Goal: Check status: Check status

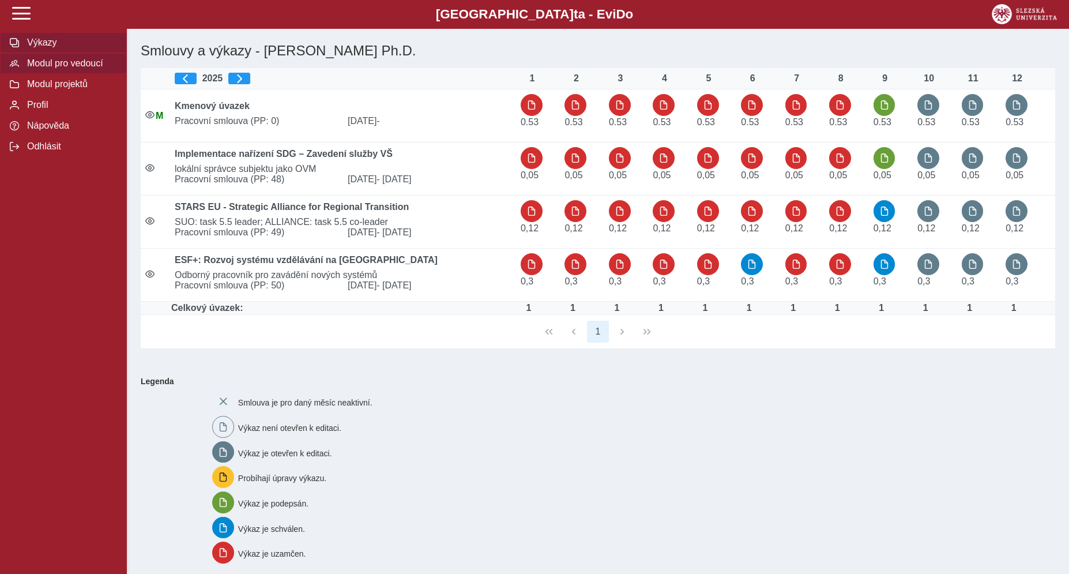
click at [80, 69] on span "Modul pro vedoucí" at bounding box center [70, 63] width 93 height 10
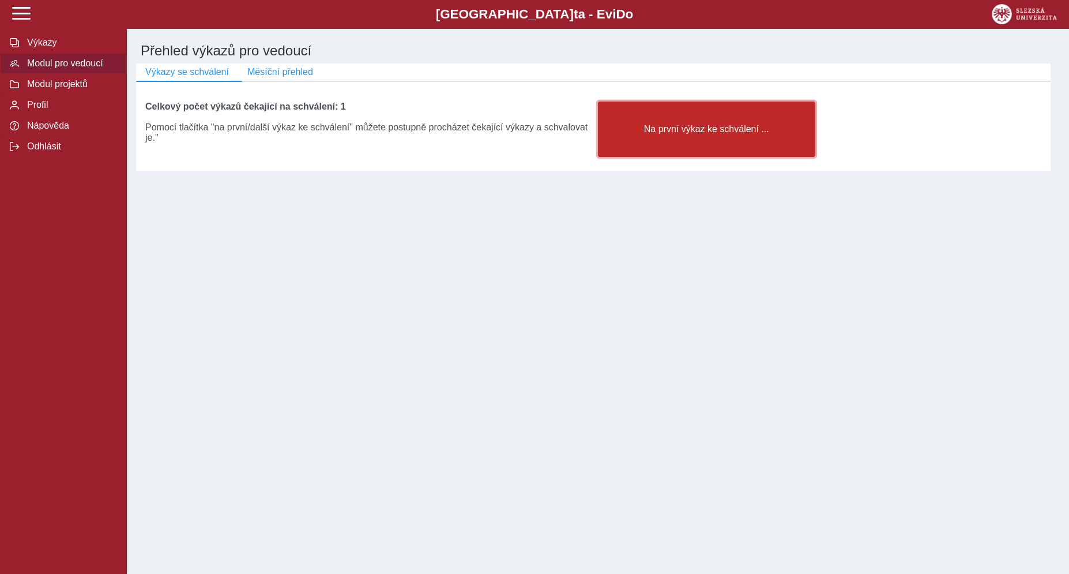
click at [673, 145] on button "Na první výkaz ke schválení ..." at bounding box center [706, 129] width 217 height 55
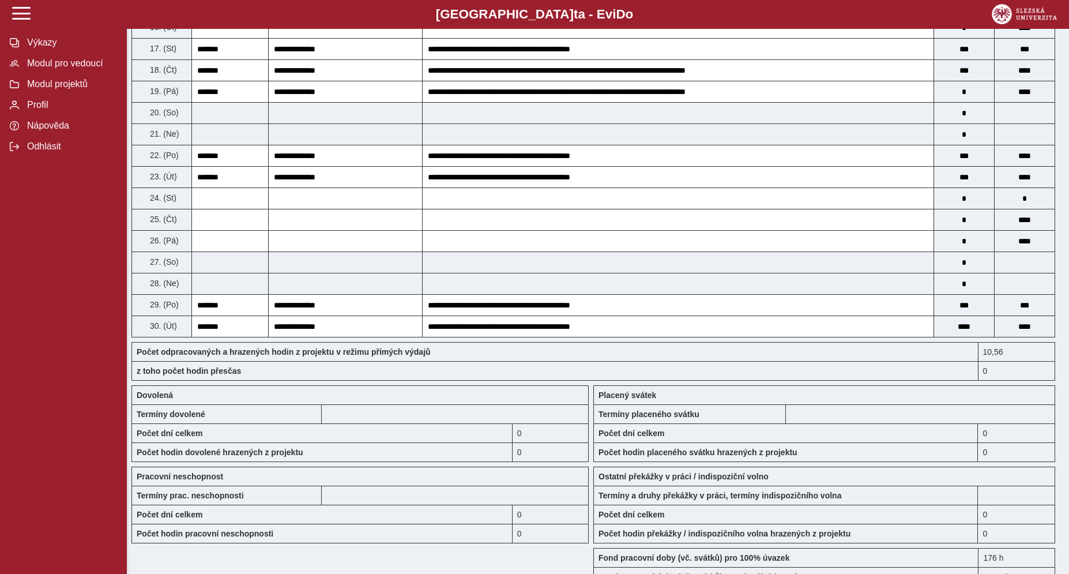
scroll to position [888, 0]
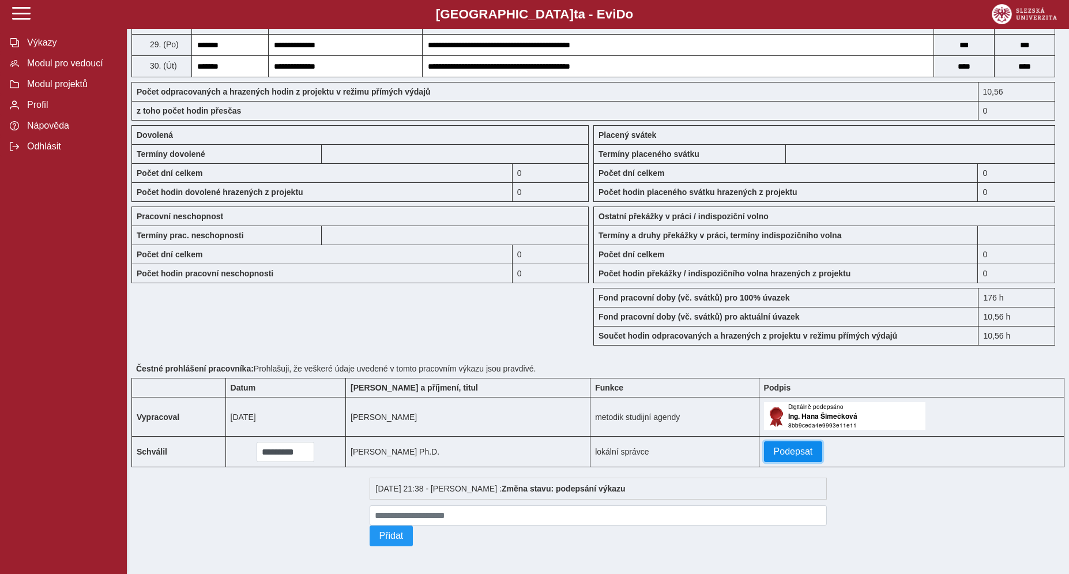
click at [774, 446] on span "Podepsat" at bounding box center [793, 451] width 39 height 10
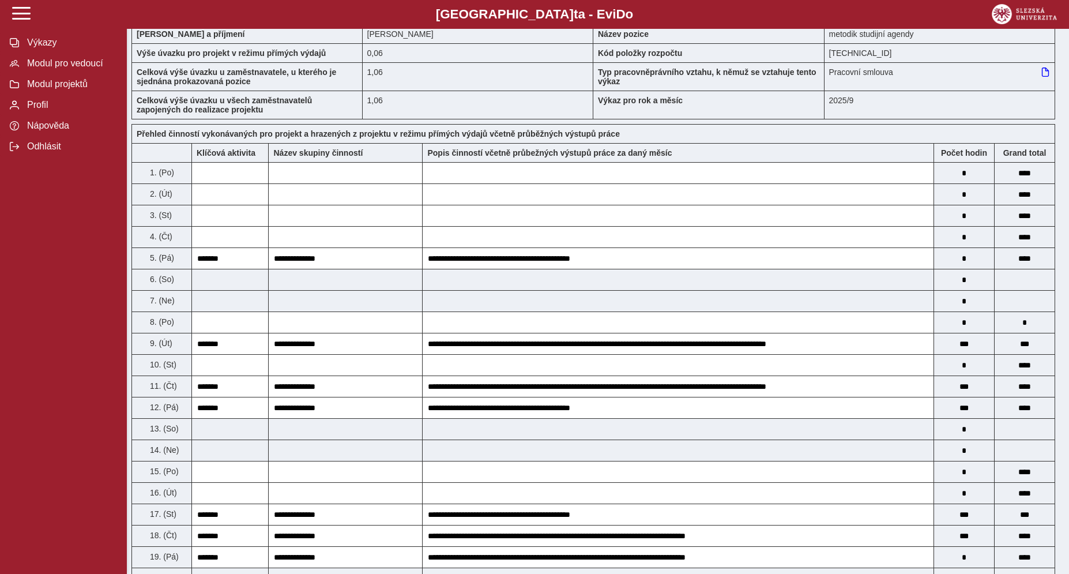
scroll to position [0, 0]
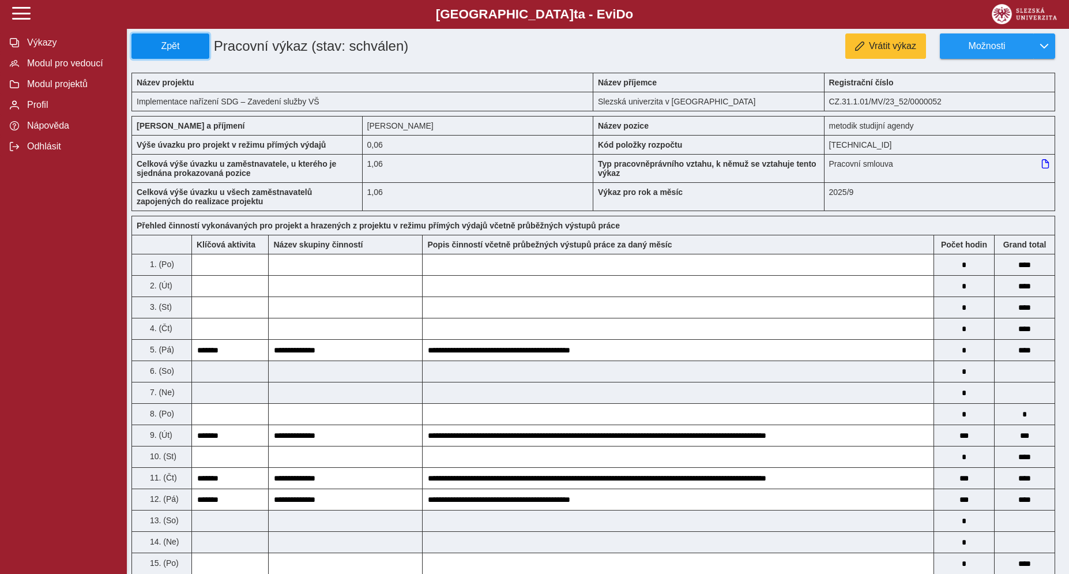
click at [162, 50] on span "Zpět" at bounding box center [170, 46] width 67 height 10
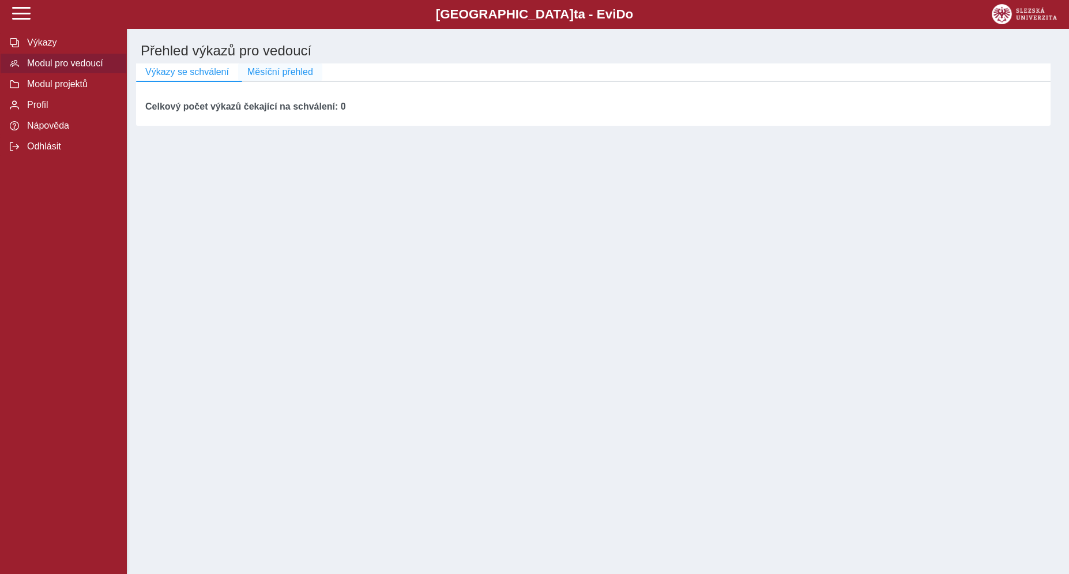
click at [290, 81] on button "Měsíční přehled" at bounding box center [280, 71] width 84 height 17
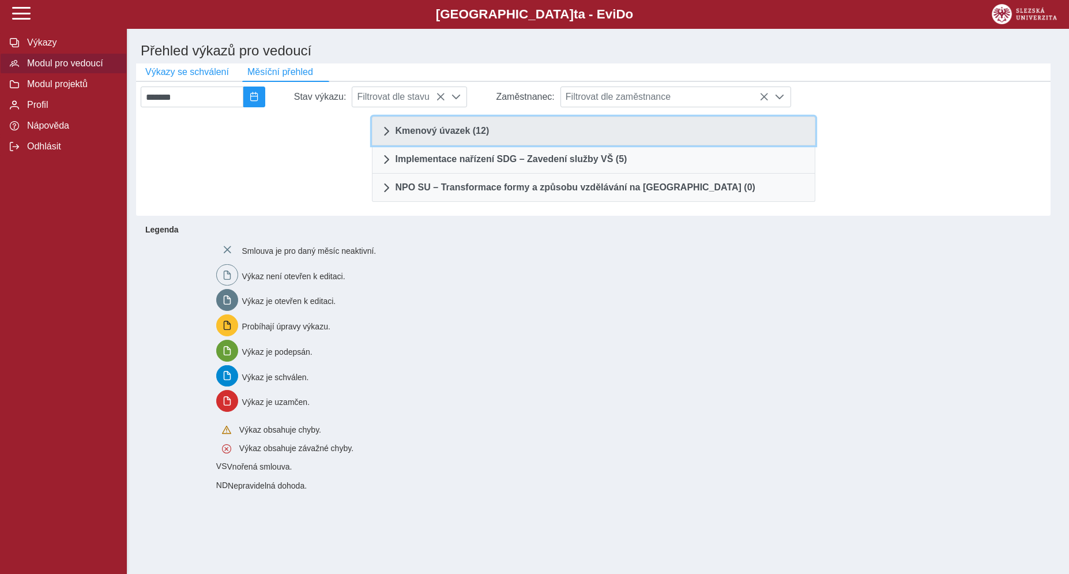
click at [451, 136] on span "Kmenový úvazek (12)" at bounding box center [443, 130] width 94 height 9
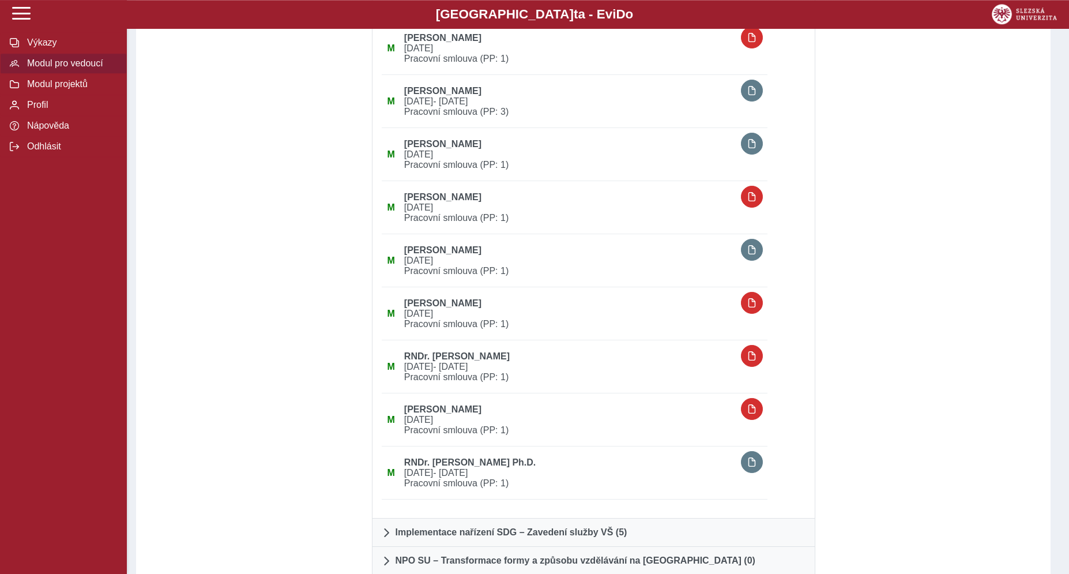
scroll to position [398, 0]
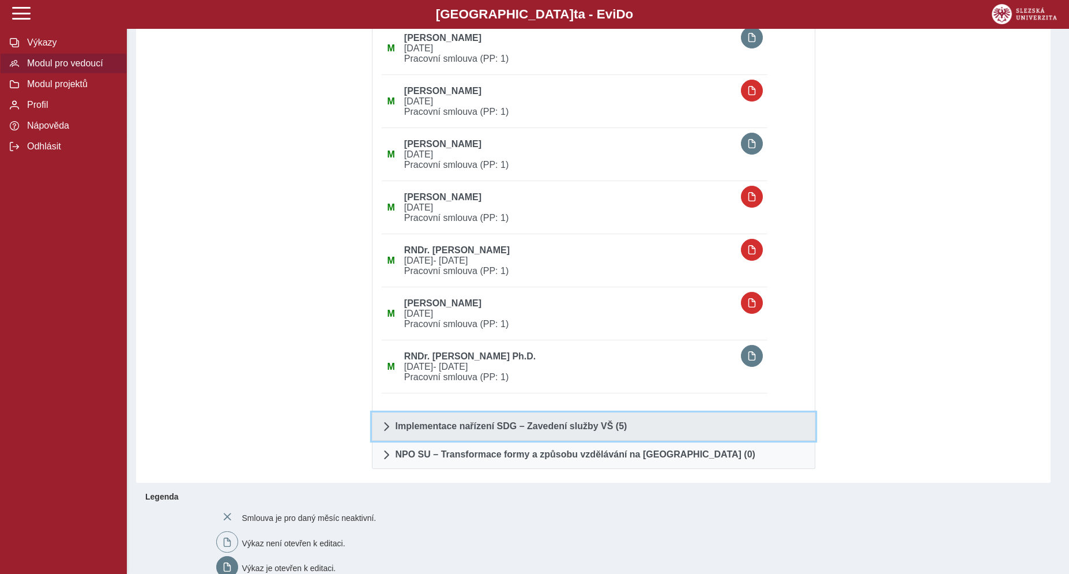
click at [578, 431] on span "Implementace nařízení SDG – Zavedení služby VŠ (5)" at bounding box center [512, 426] width 232 height 9
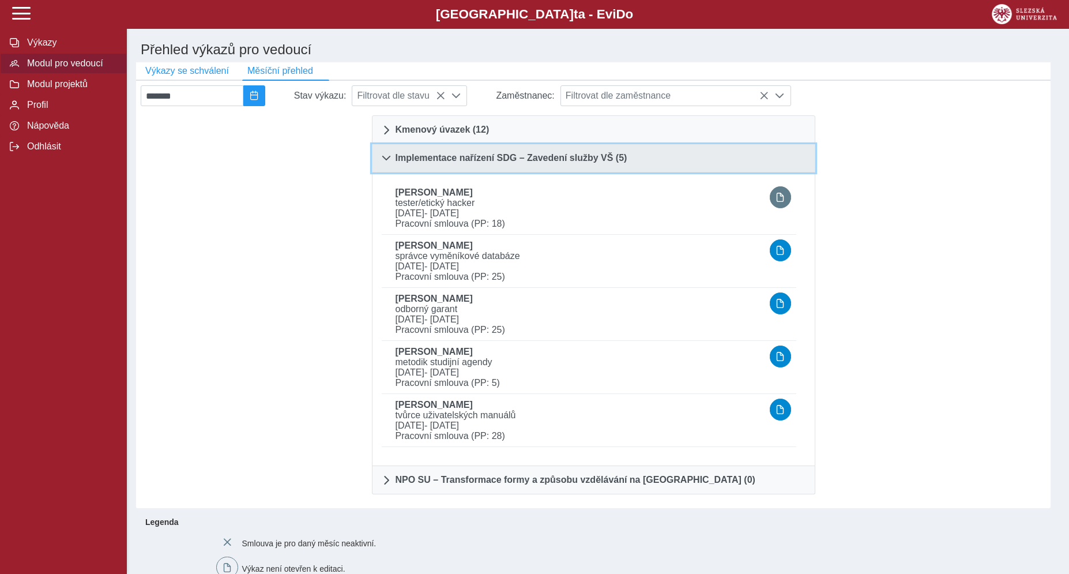
click at [410, 163] on span "Implementace nařízení SDG – Zavedení služby VŠ (5)" at bounding box center [512, 157] width 232 height 9
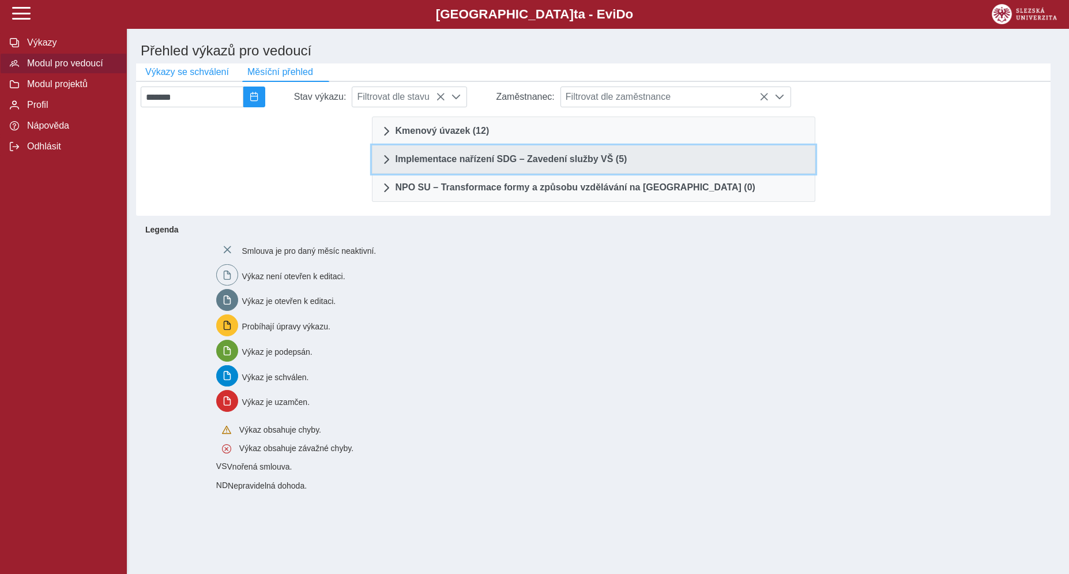
scroll to position [0, 0]
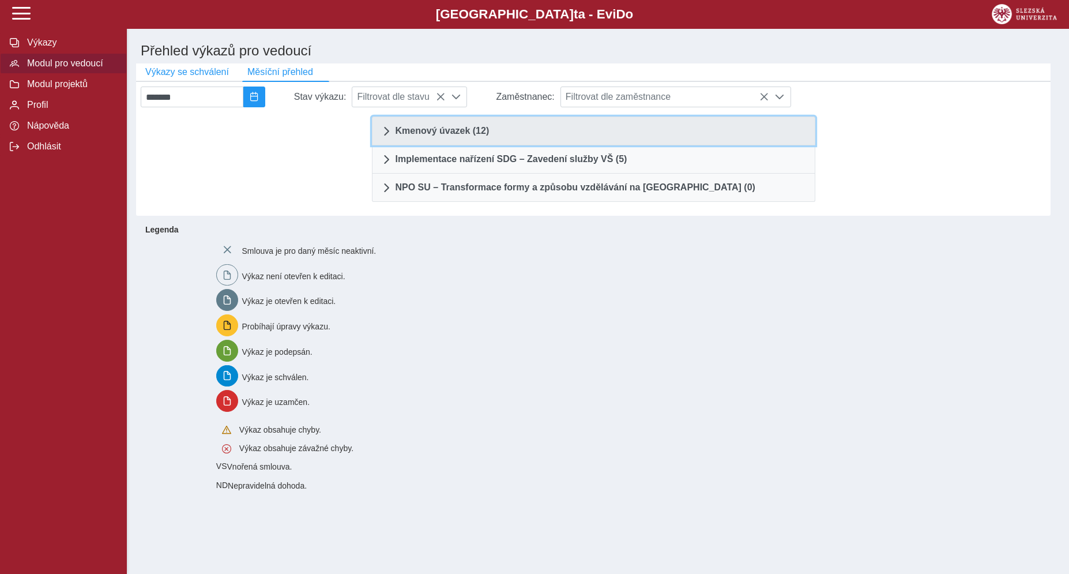
click at [418, 145] on link "Kmenový úvazek (12)" at bounding box center [594, 131] width 444 height 29
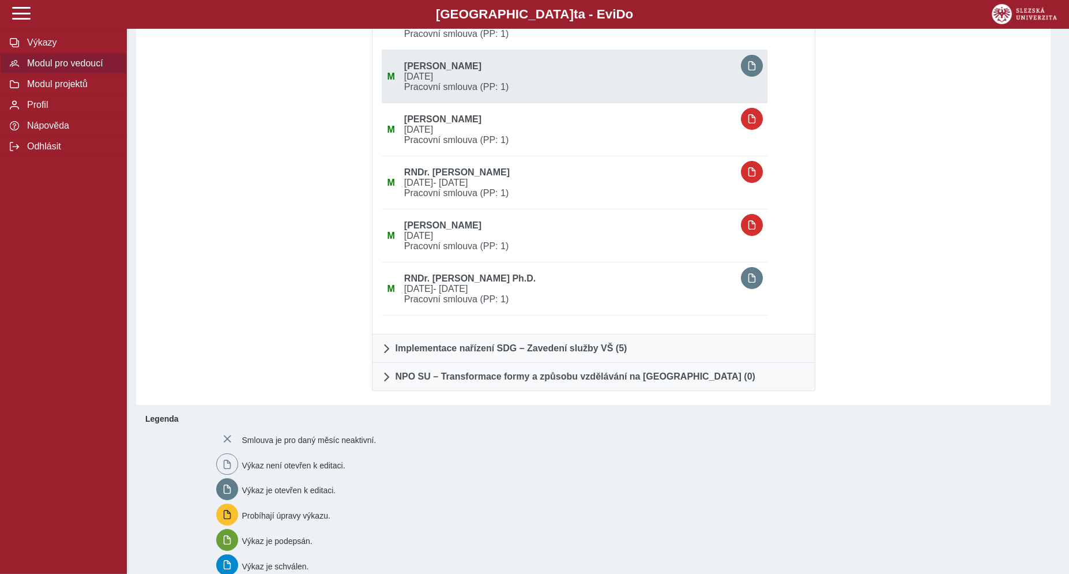
scroll to position [478, 0]
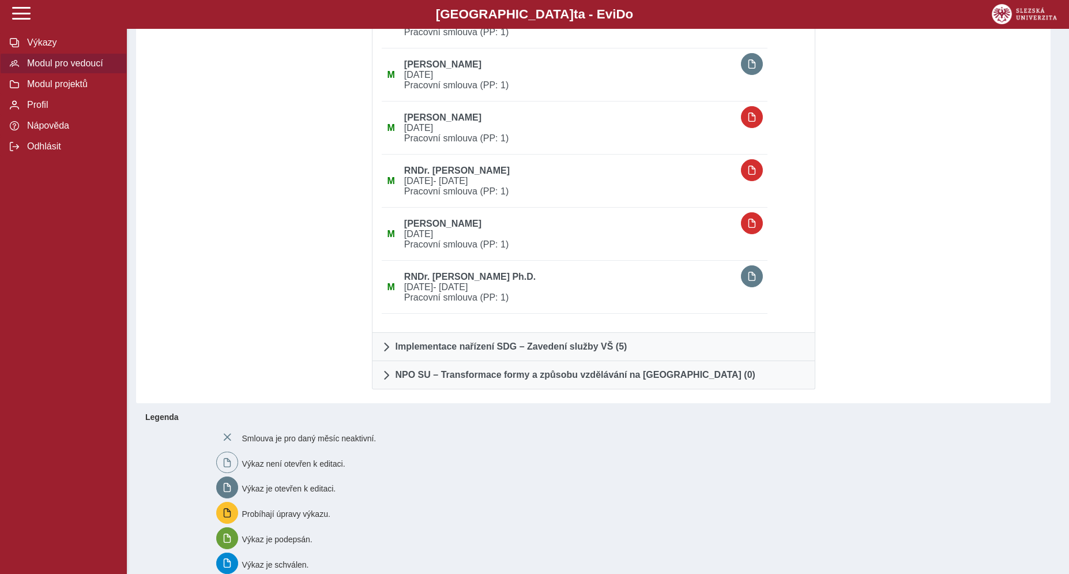
click at [237, 172] on div at bounding box center [254, 14] width 227 height 760
